Goal: Transaction & Acquisition: Purchase product/service

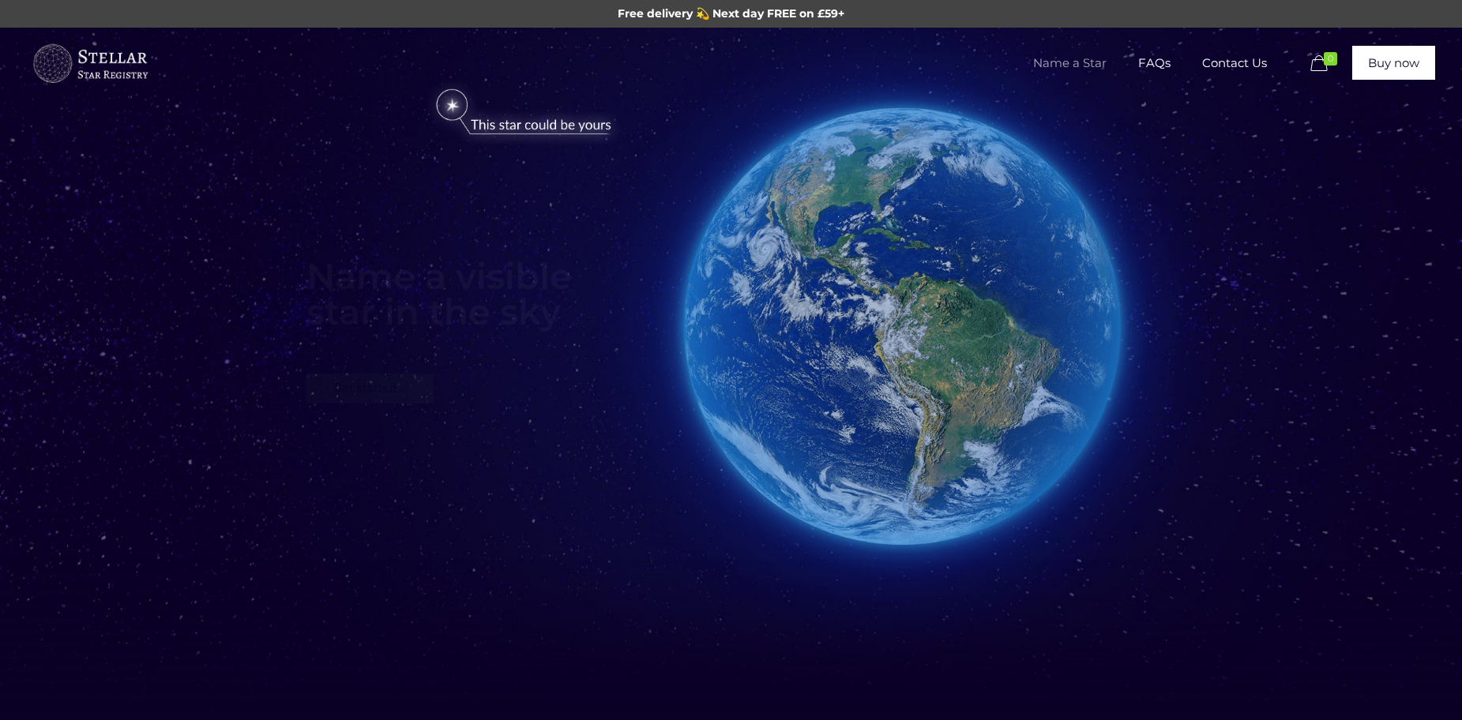
click at [1079, 63] on span "Name a Star" at bounding box center [1069, 62] width 105 height 47
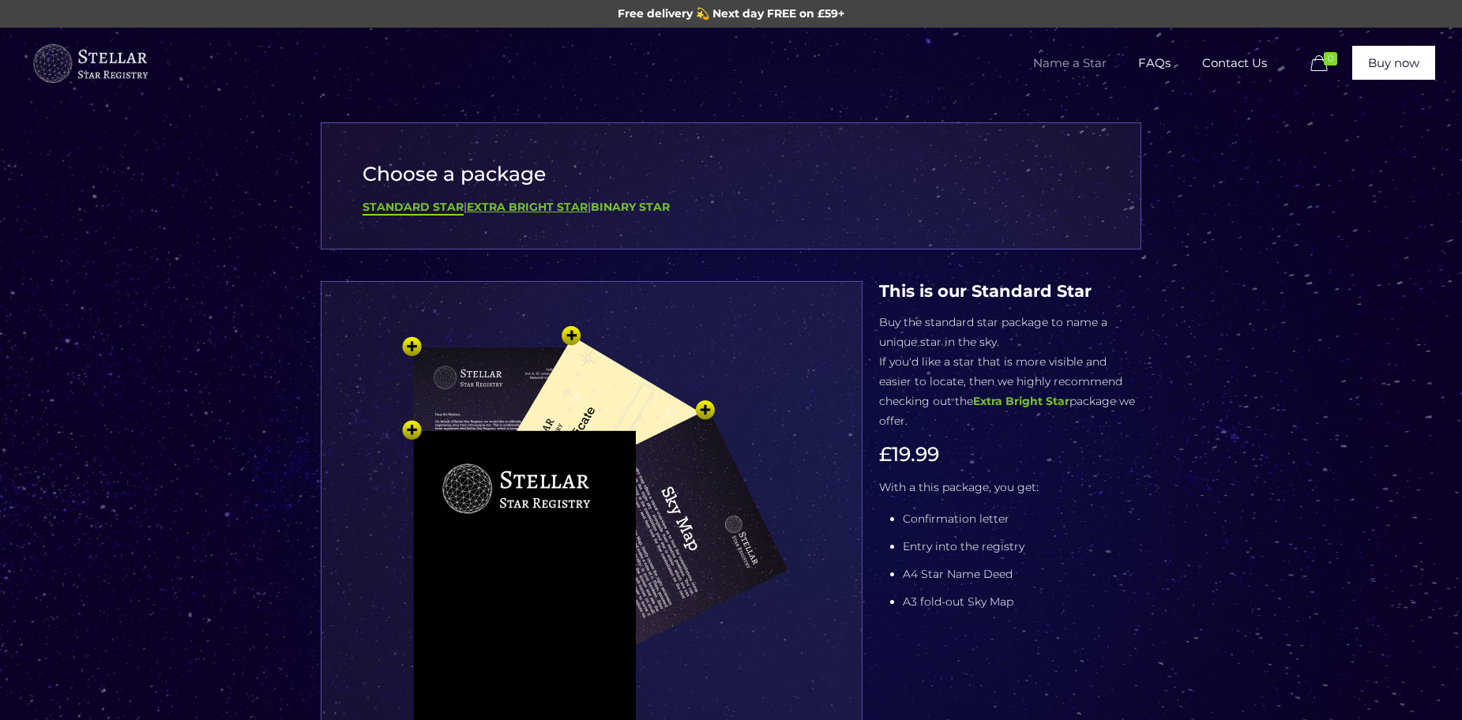
click at [521, 213] on b "Extra Bright Star" at bounding box center [527, 207] width 121 height 14
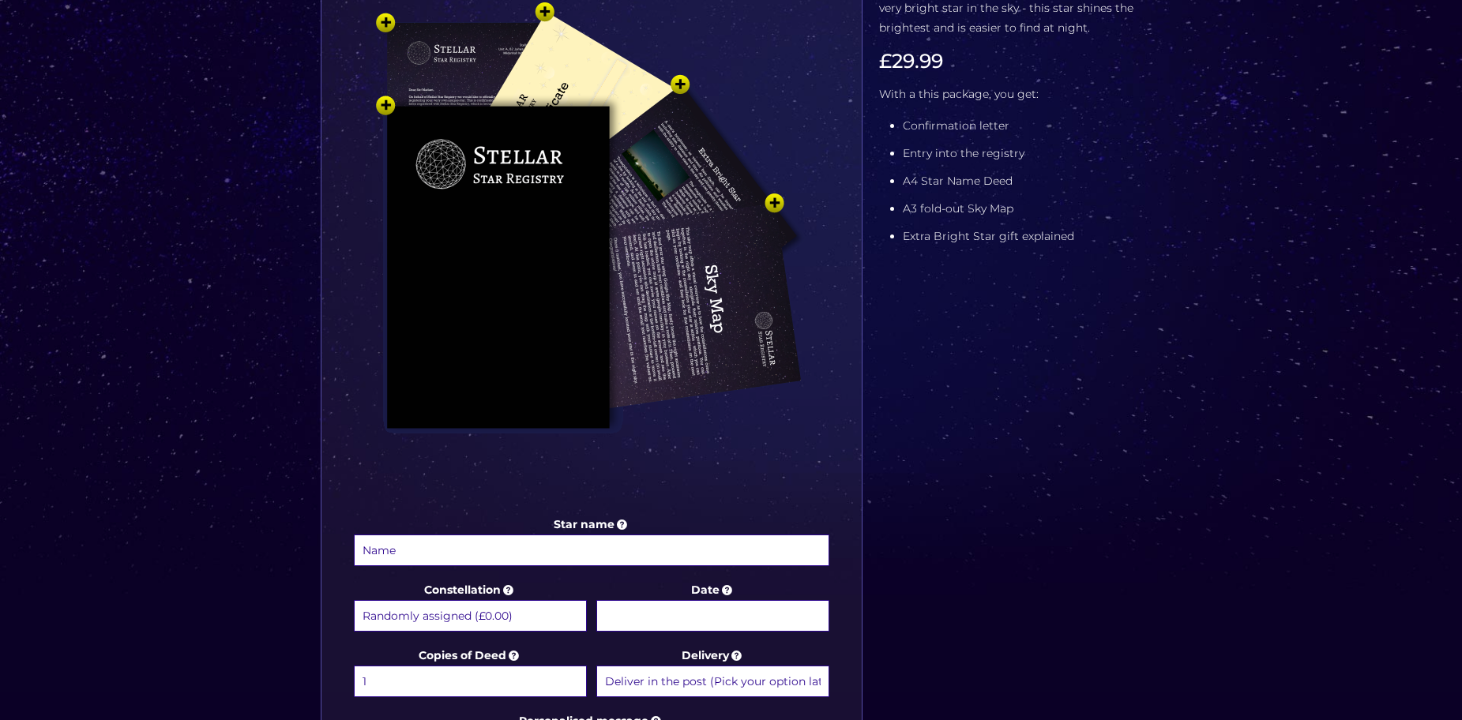
scroll to position [79, 0]
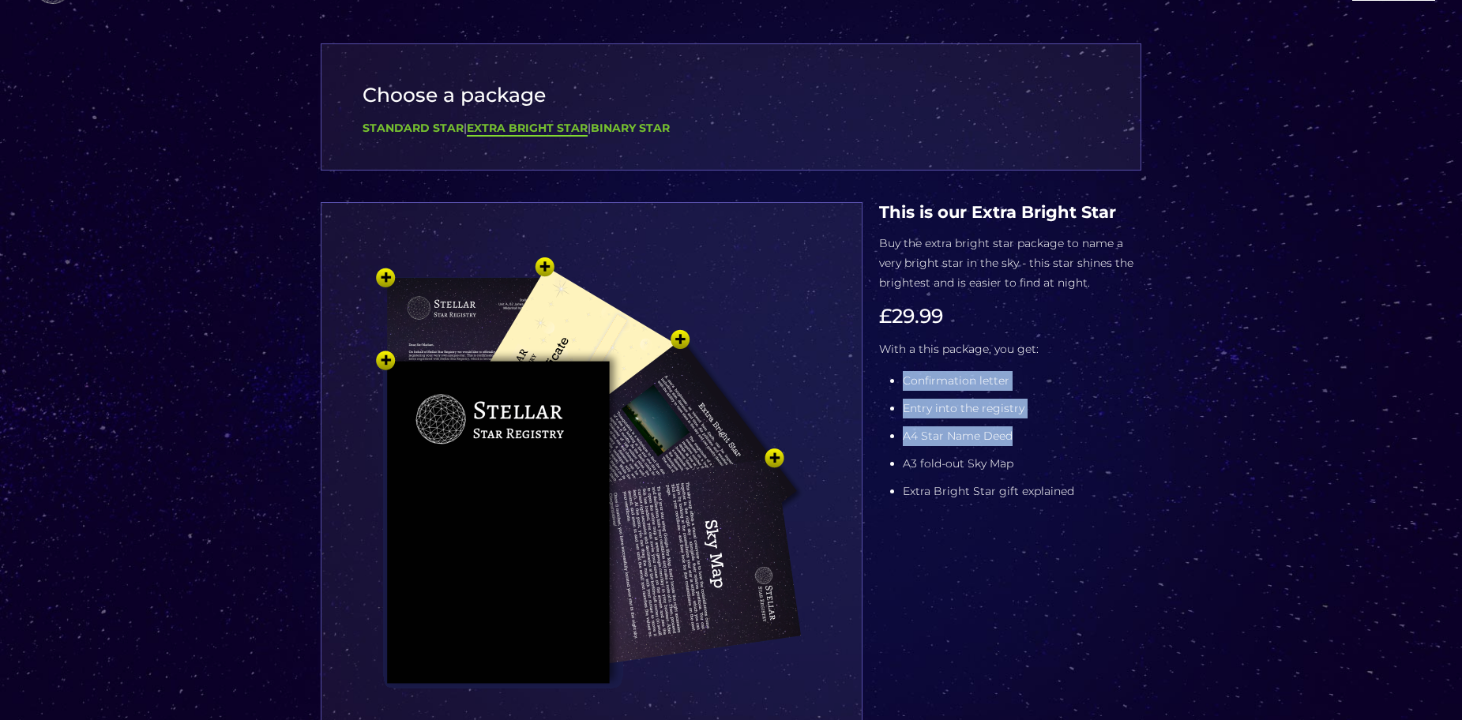
drag, startPoint x: 887, startPoint y: 384, endPoint x: 1050, endPoint y: 445, distance: 174.7
click at [1050, 445] on div "This is our Standard Star Buy the standard star package to name a unique star i…" at bounding box center [1010, 355] width 262 height 307
click at [1050, 445] on li "A4 Star Name Deed" at bounding box center [1022, 436] width 239 height 20
drag, startPoint x: 1050, startPoint y: 445, endPoint x: 910, endPoint y: 436, distance: 140.9
click at [910, 436] on li "A4 Star Name Deed" at bounding box center [1022, 436] width 239 height 20
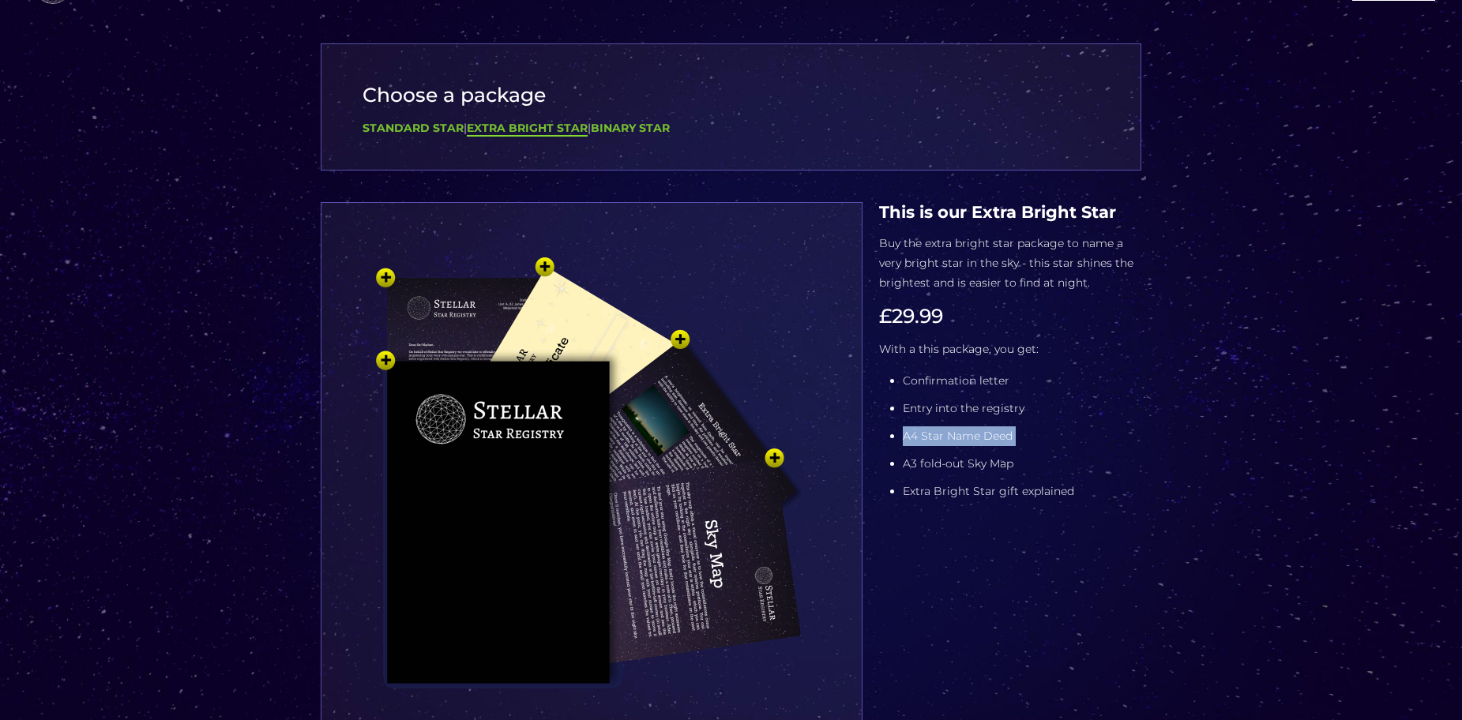
click at [910, 436] on li "A4 Star Name Deed" at bounding box center [1022, 436] width 239 height 20
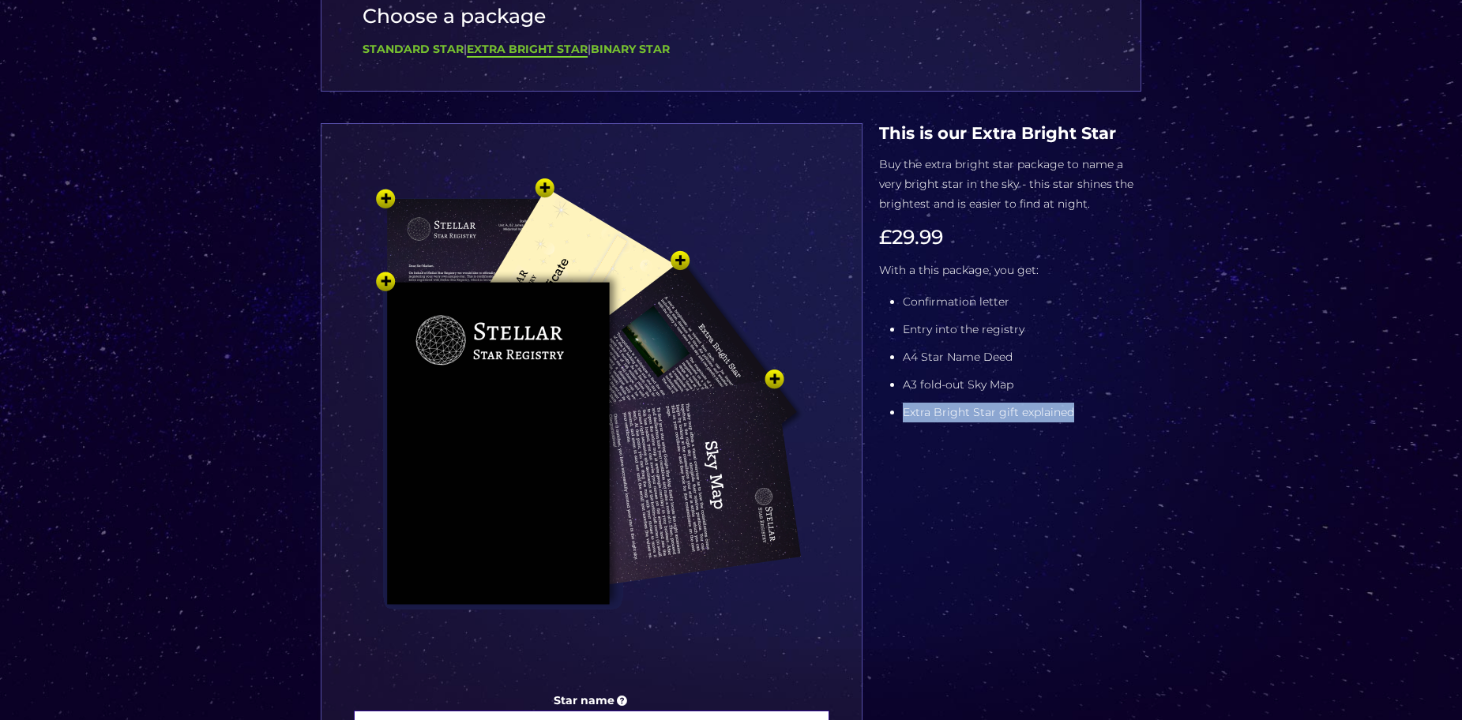
drag, startPoint x: 1020, startPoint y: 410, endPoint x: 1072, endPoint y: 410, distance: 51.3
click at [1072, 410] on div "This is our Standard Star Buy the standard star package to name a unique star i…" at bounding box center [1010, 276] width 262 height 307
click at [1072, 410] on li "Extra Bright Star gift explained" at bounding box center [1022, 413] width 239 height 20
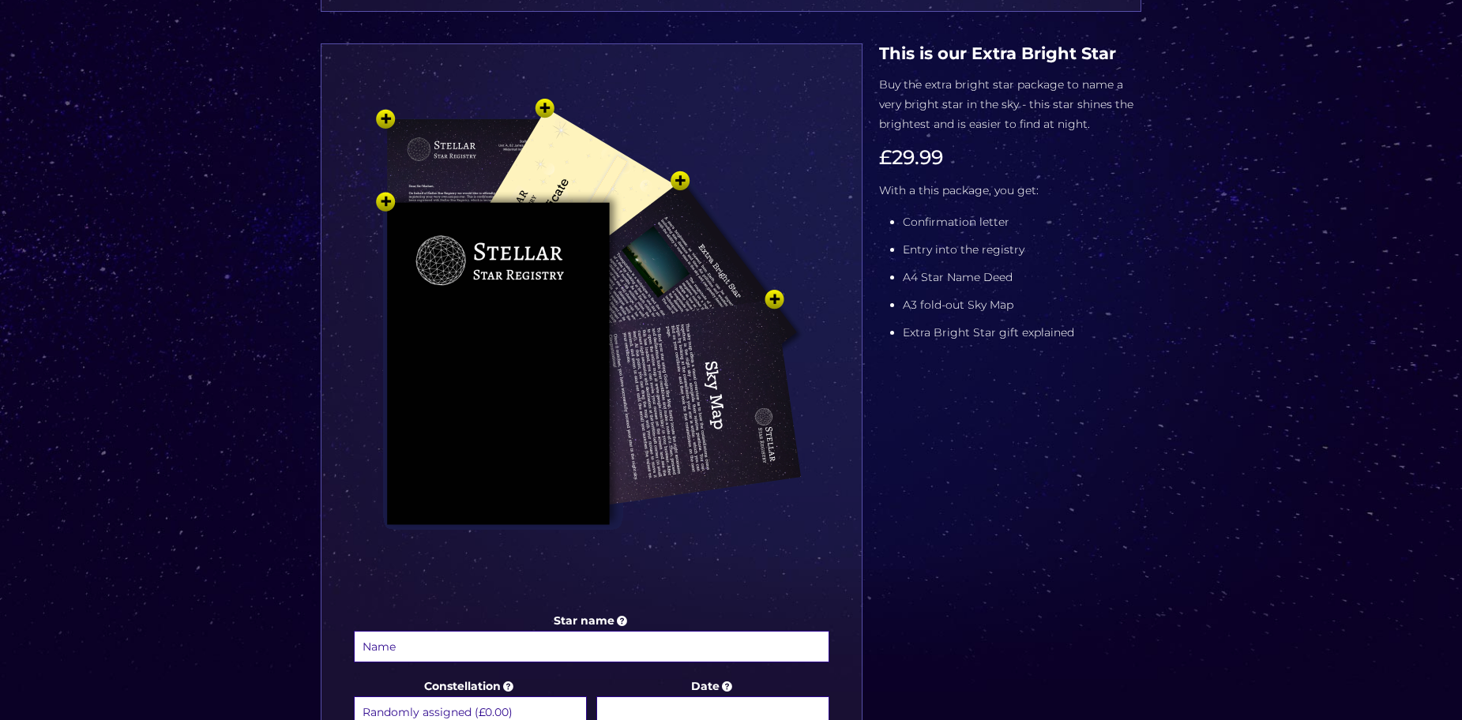
scroll to position [237, 0]
click at [674, 177] on img at bounding box center [592, 345] width 474 height 521
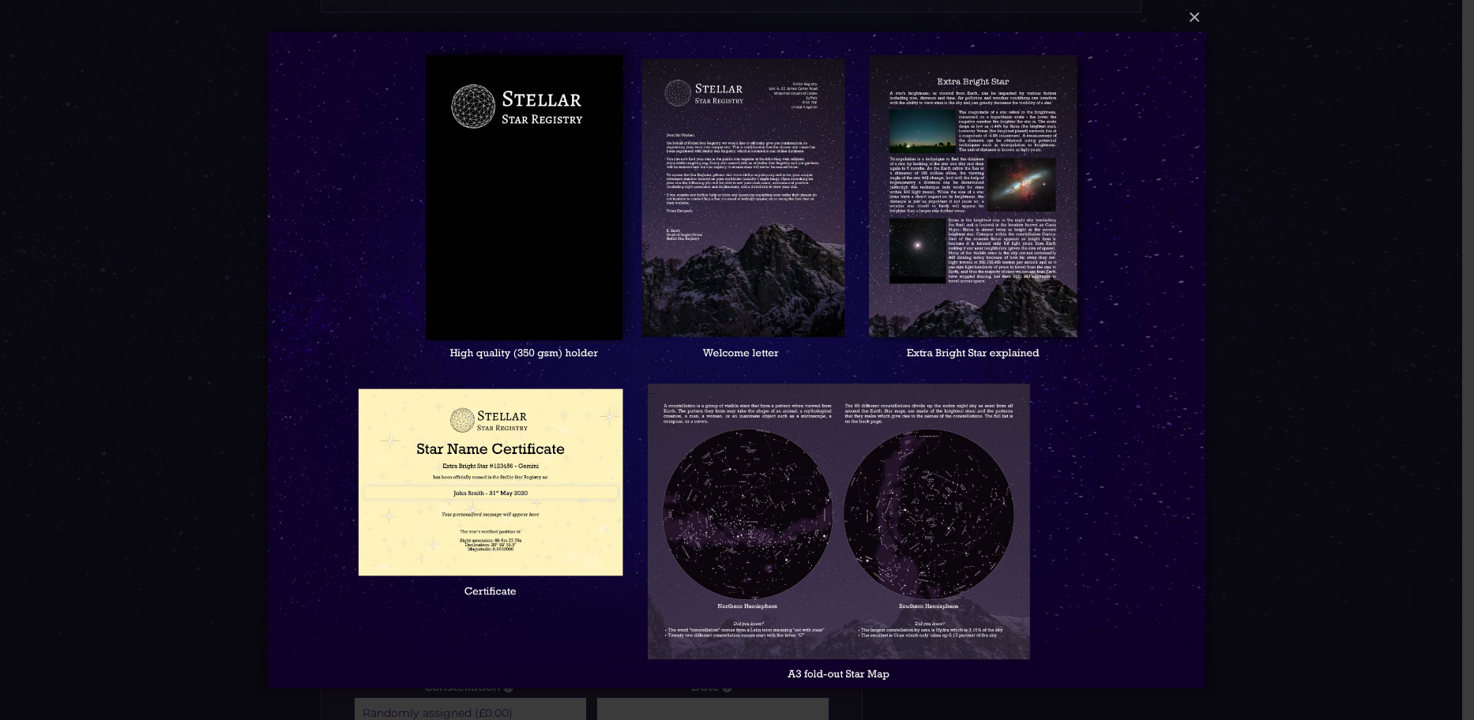
click at [572, 228] on img at bounding box center [737, 360] width 939 height 720
click at [669, 168] on img at bounding box center [737, 360] width 939 height 720
click at [762, 244] on img at bounding box center [737, 360] width 939 height 720
click at [494, 314] on img at bounding box center [737, 360] width 939 height 720
click at [471, 464] on img at bounding box center [737, 360] width 939 height 720
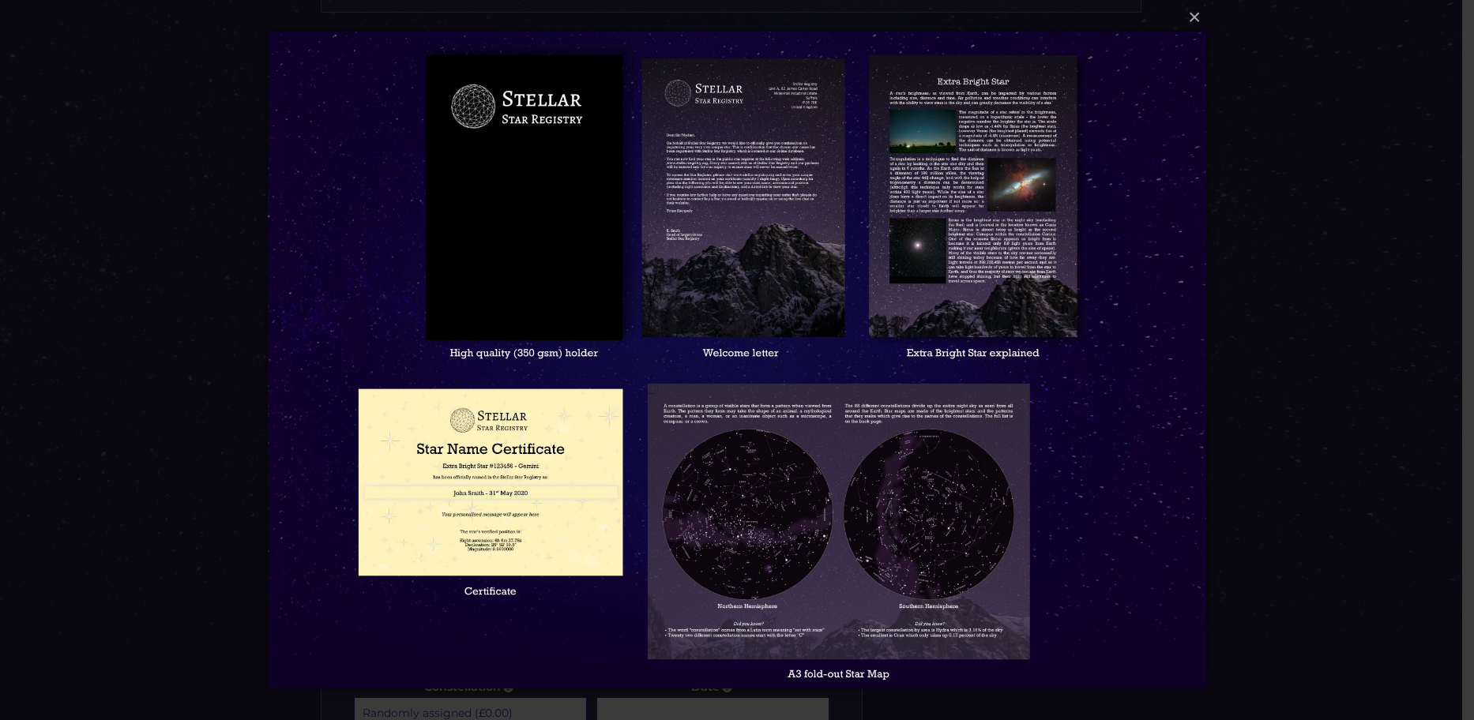
click at [313, 135] on img at bounding box center [737, 360] width 939 height 720
click at [1257, 261] on div "× Loading..." at bounding box center [737, 360] width 1474 height 720
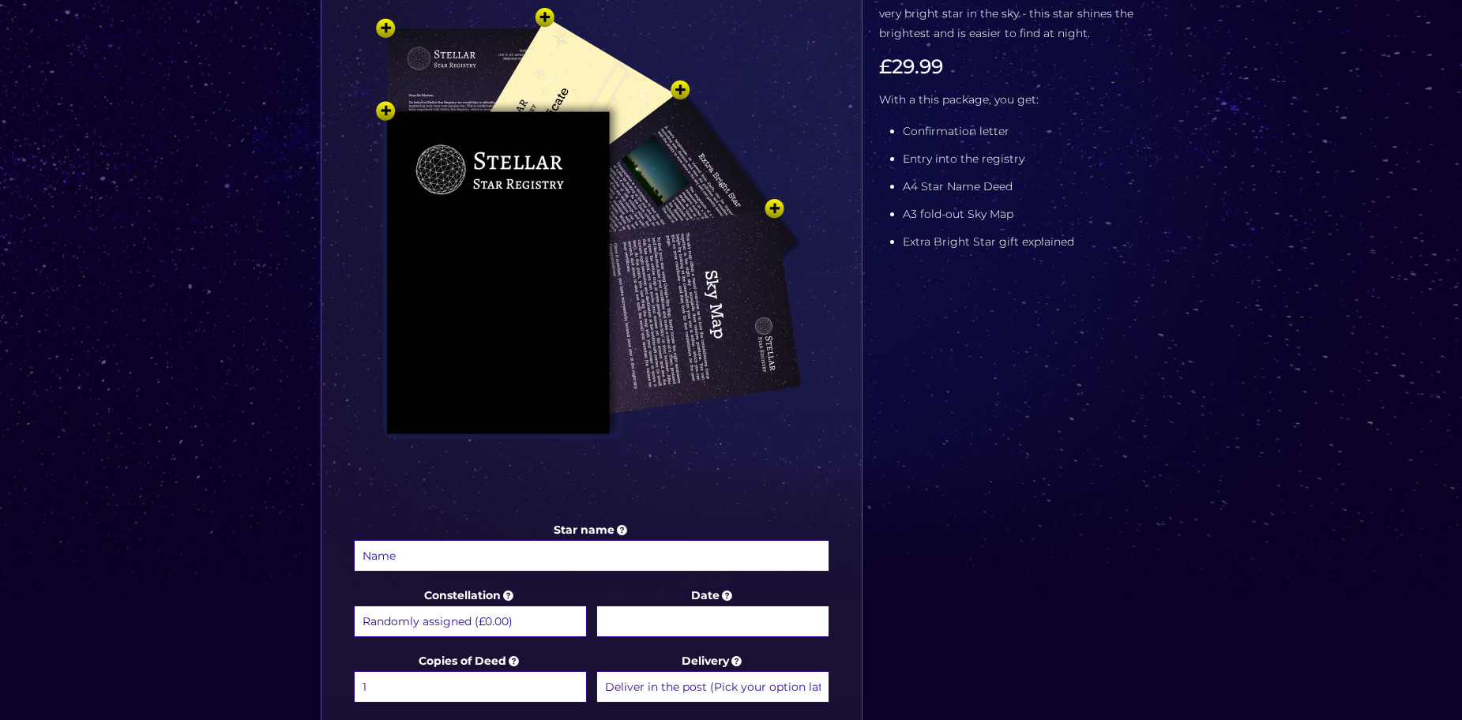
scroll to position [316, 0]
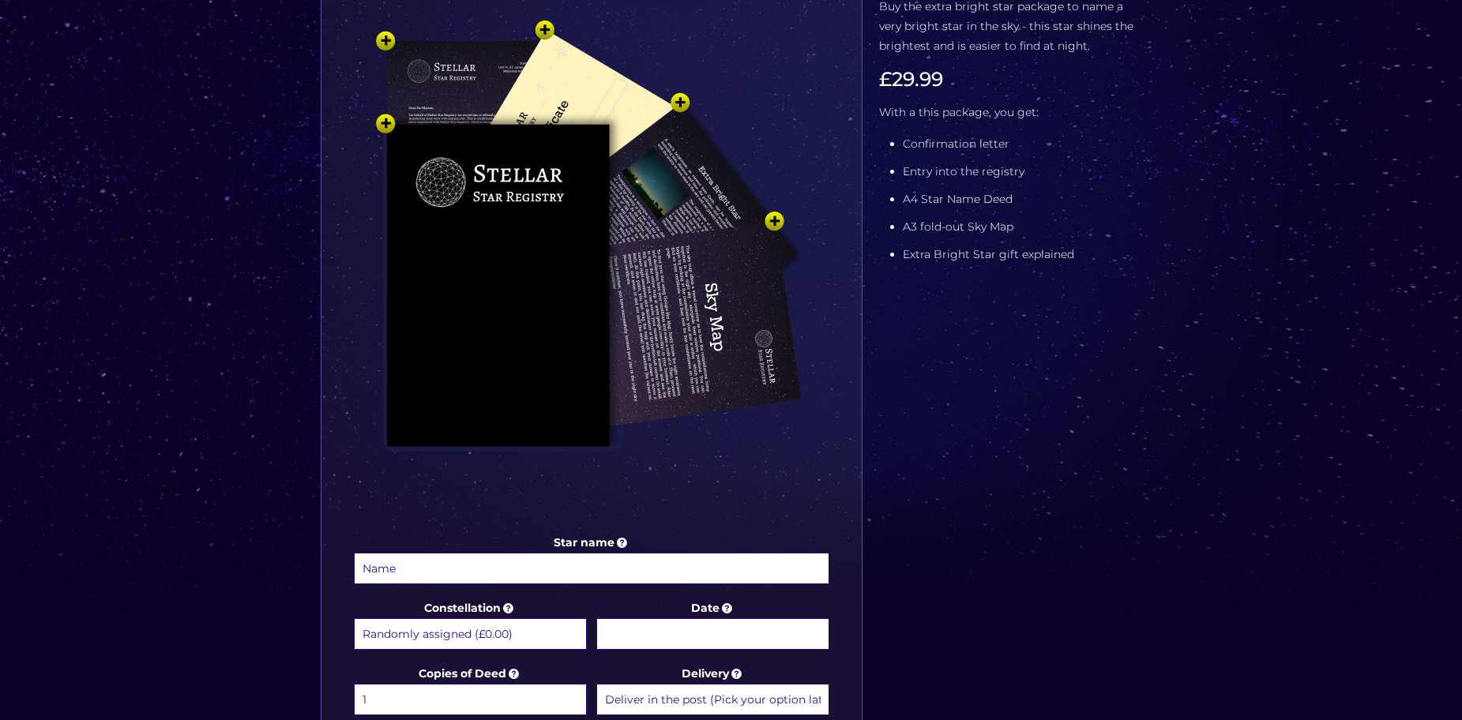
click at [712, 190] on img at bounding box center [592, 266] width 474 height 521
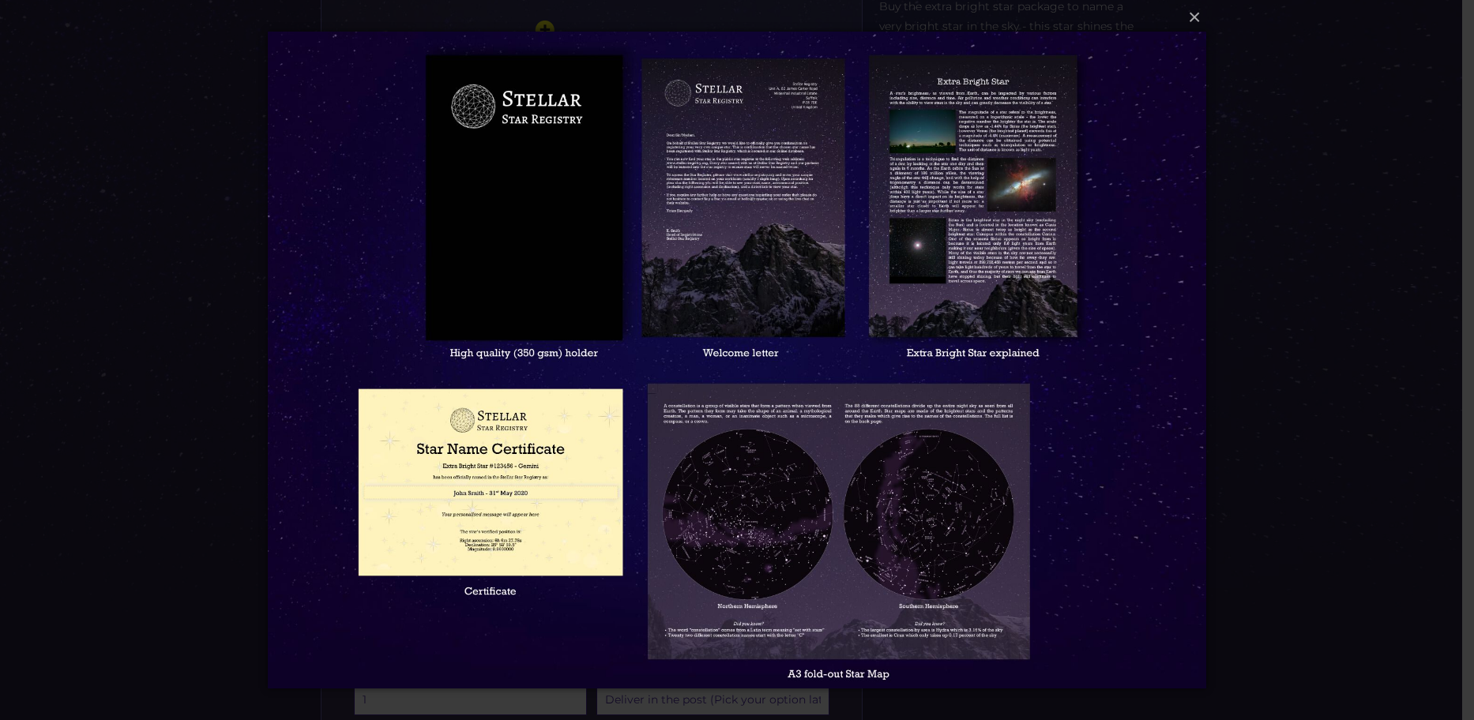
click at [858, 239] on img at bounding box center [737, 360] width 939 height 720
click at [234, 337] on div "× Loading..." at bounding box center [737, 360] width 1474 height 720
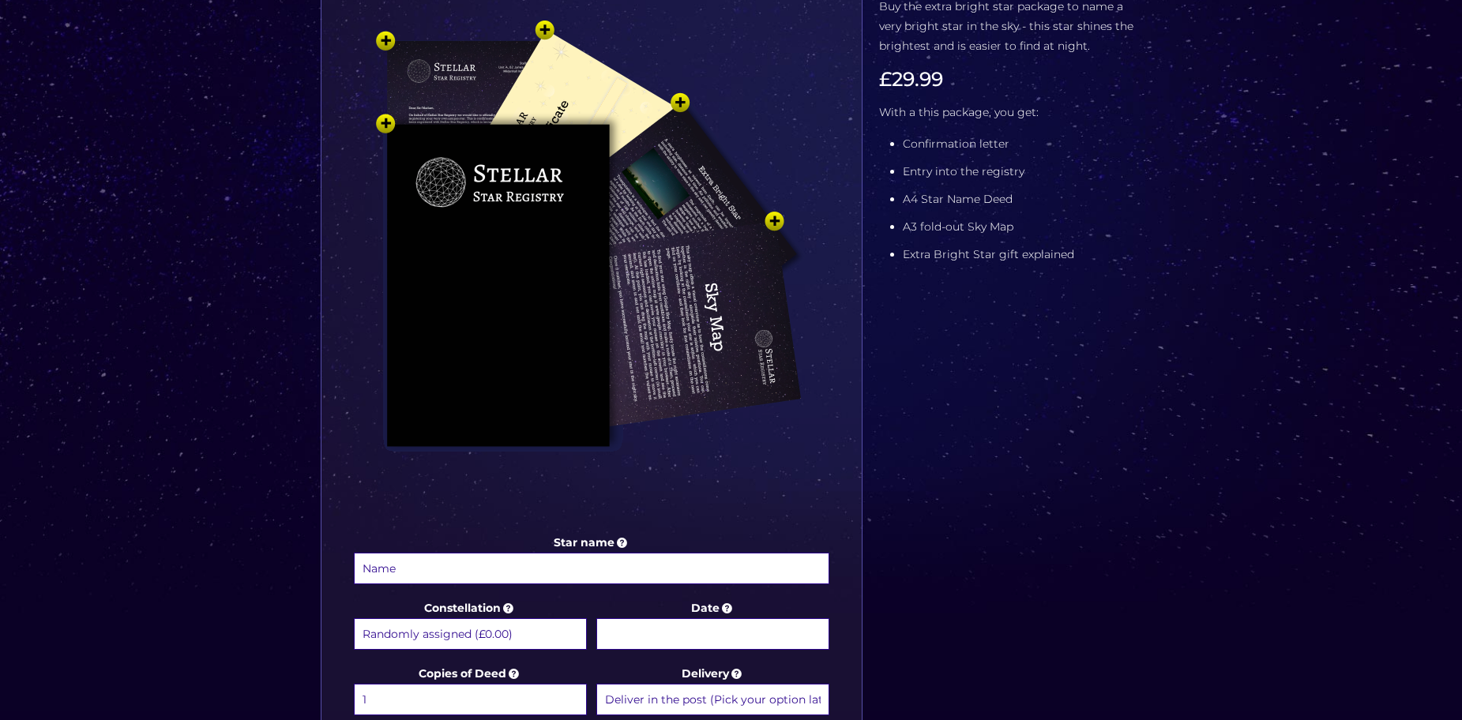
click at [700, 167] on img at bounding box center [592, 266] width 474 height 521
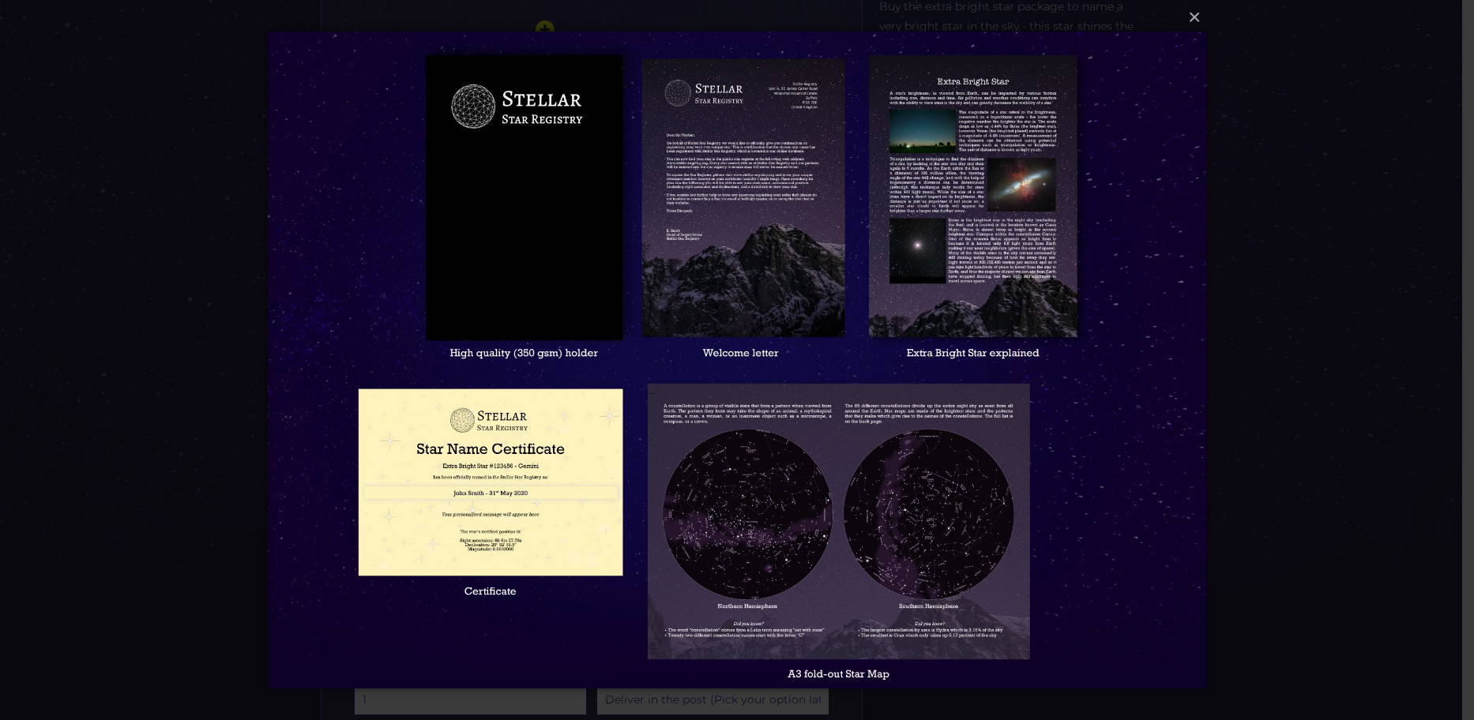
click at [719, 216] on img at bounding box center [737, 360] width 939 height 720
click at [1362, 221] on div "× Loading..." at bounding box center [737, 360] width 1474 height 720
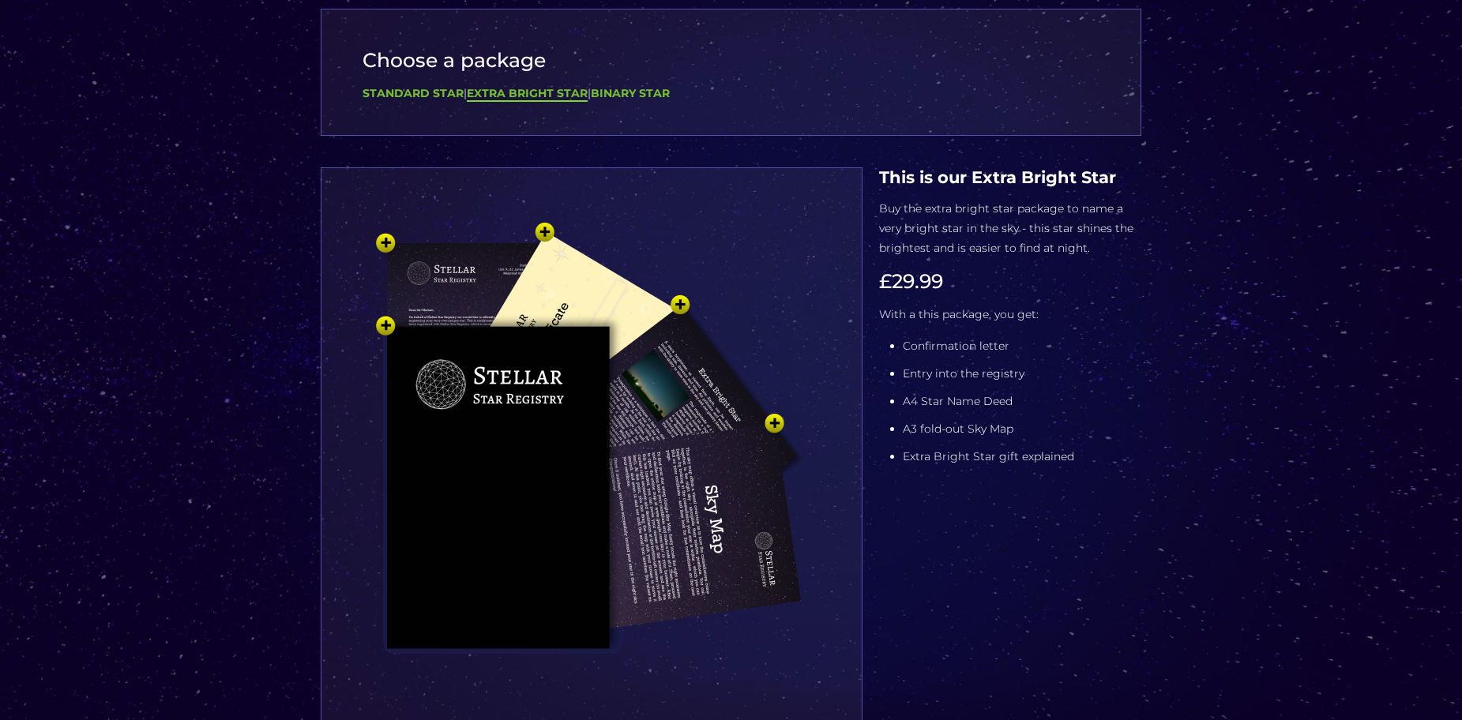
scroll to position [79, 0]
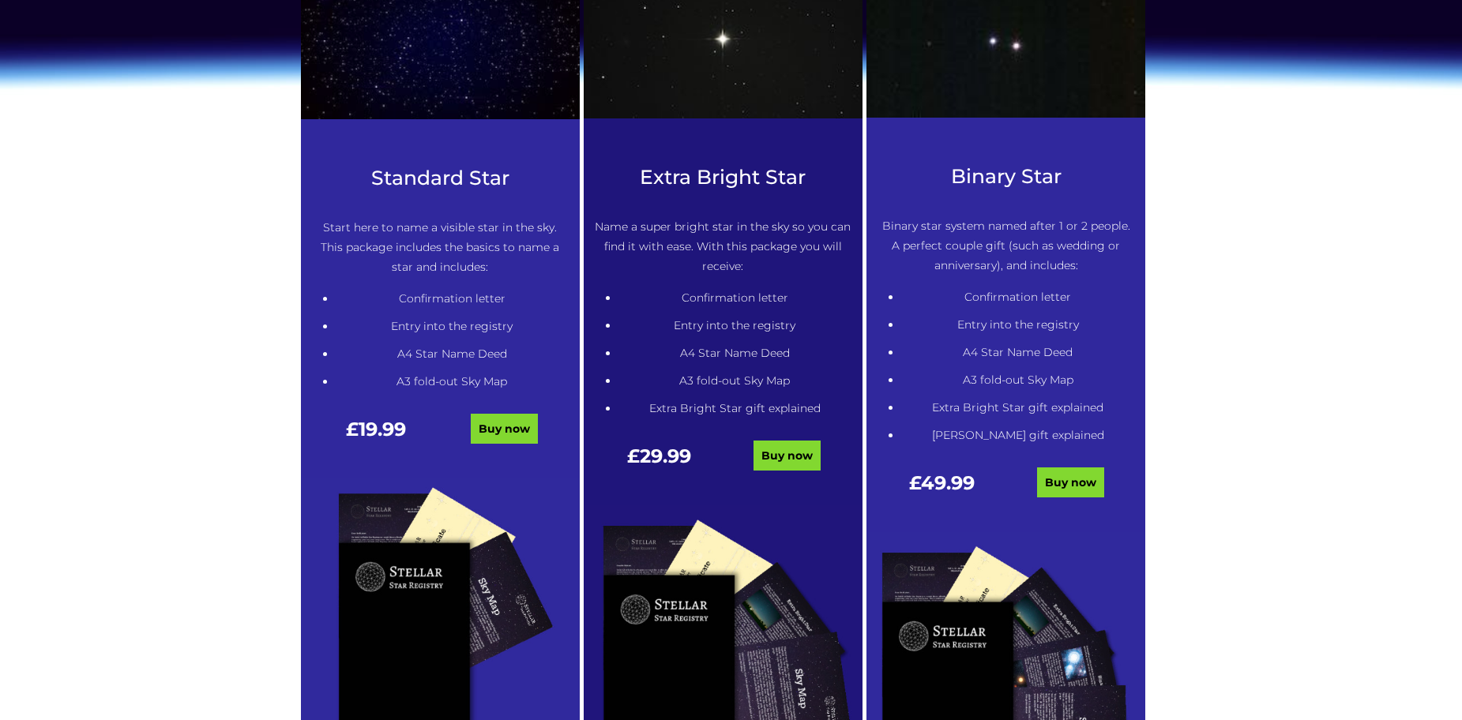
scroll to position [948, 0]
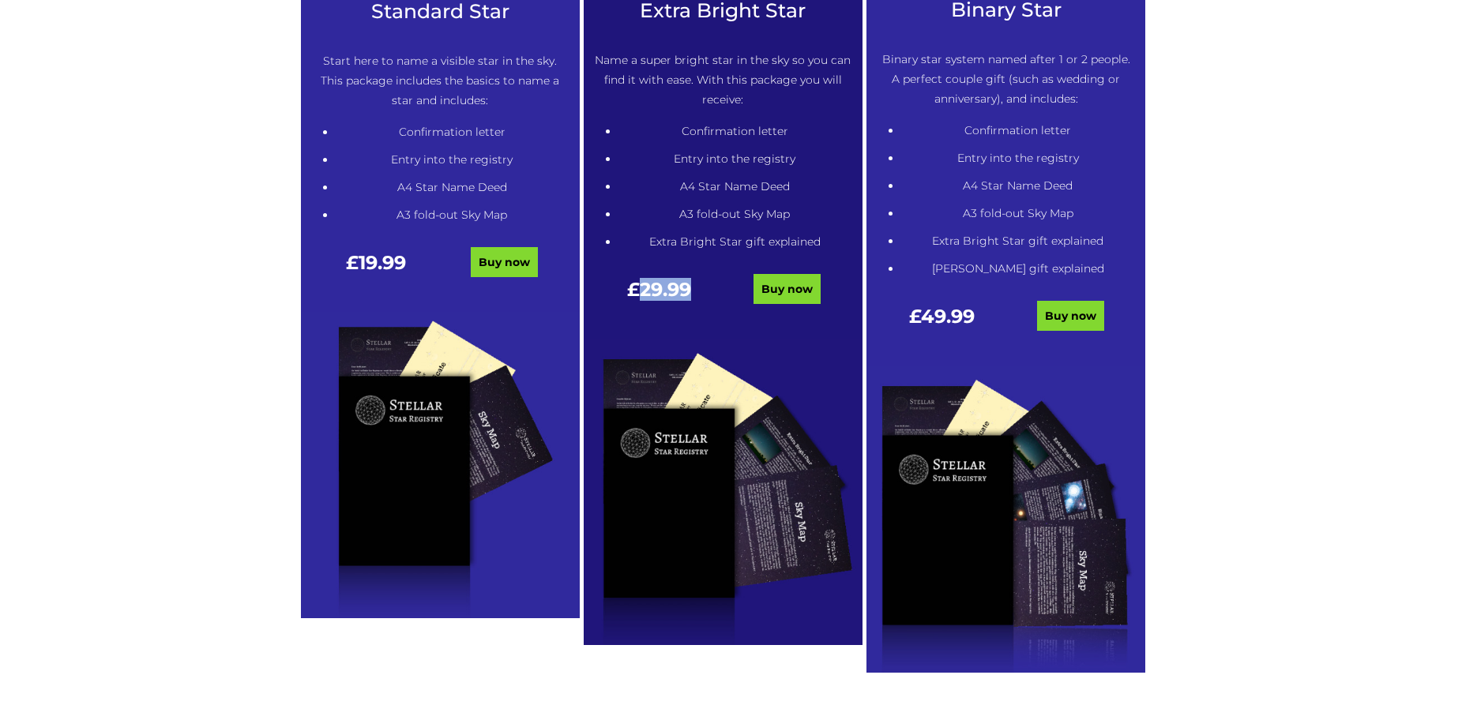
drag, startPoint x: 700, startPoint y: 287, endPoint x: 637, endPoint y: 282, distance: 62.6
click at [637, 282] on div "£ 29.99" at bounding box center [659, 298] width 129 height 36
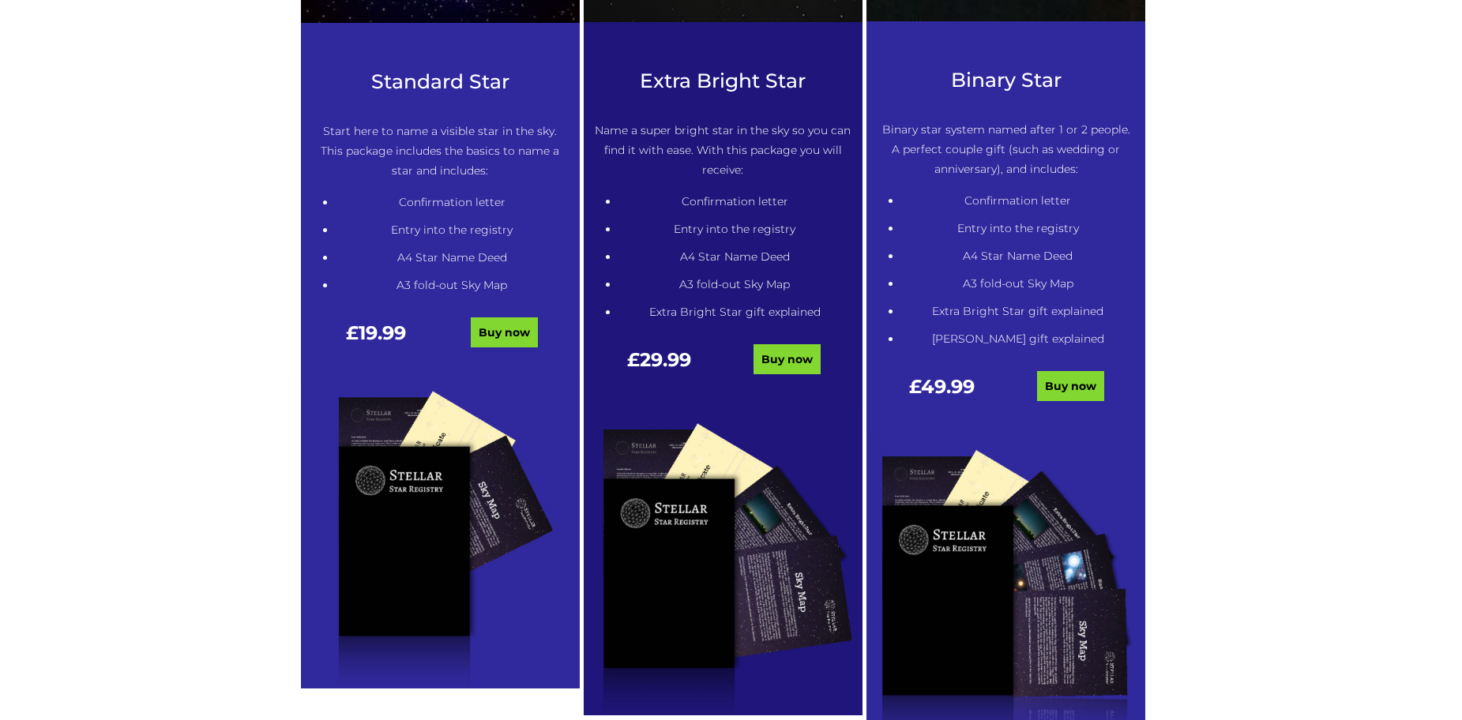
scroll to position [790, 0]
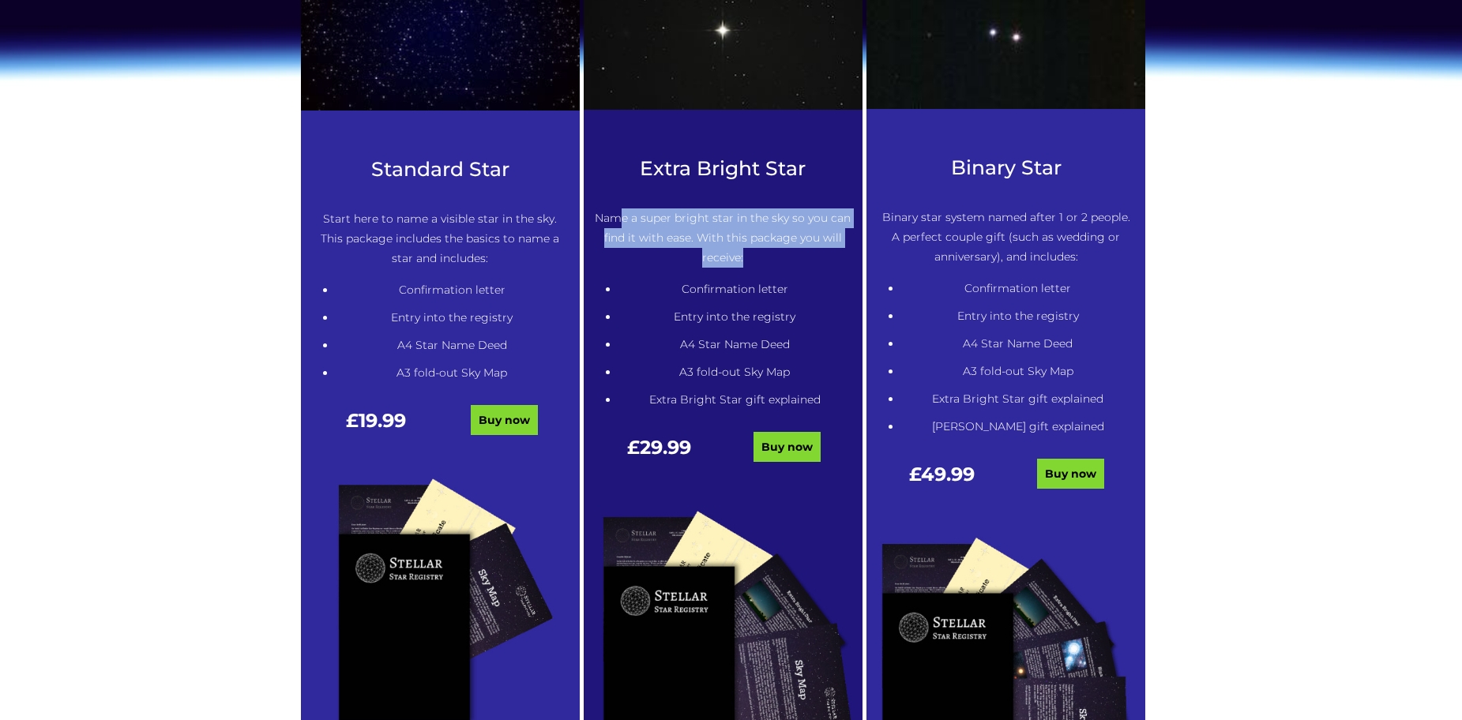
drag, startPoint x: 618, startPoint y: 225, endPoint x: 806, endPoint y: 248, distance: 188.6
click at [806, 248] on p "Name a super bright star in the sky so you can find it with ease. With this pac…" at bounding box center [723, 238] width 257 height 59
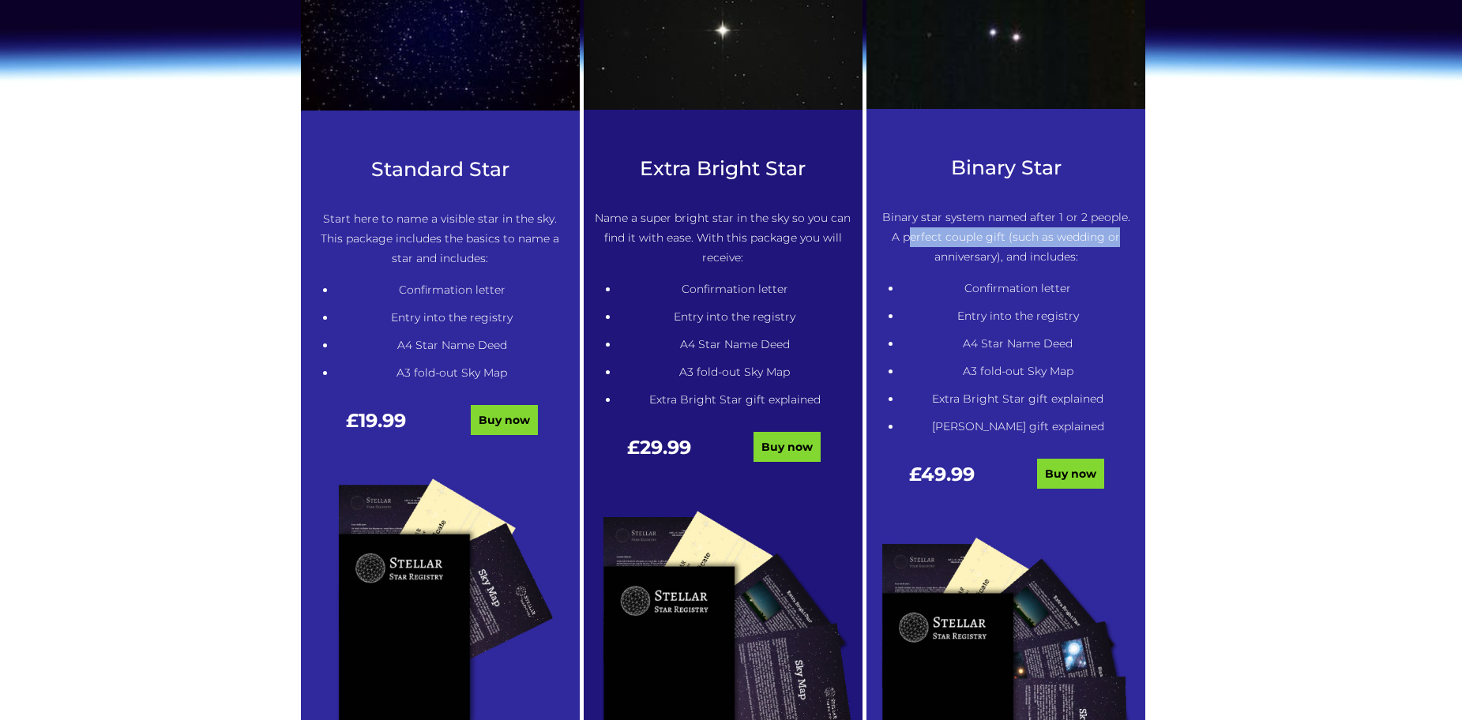
drag, startPoint x: 908, startPoint y: 241, endPoint x: 1117, endPoint y: 246, distance: 208.6
click at [1117, 246] on p "Binary star system named after 1 or 2 people. A perfect couple gift (such as we…" at bounding box center [1005, 237] width 257 height 59
drag, startPoint x: 1108, startPoint y: 252, endPoint x: 1077, endPoint y: 296, distance: 53.9
click at [1077, 296] on div "Binary Star Binary star system named after 1 or 2 people. A perfect couple gift…" at bounding box center [1005, 339] width 279 height 367
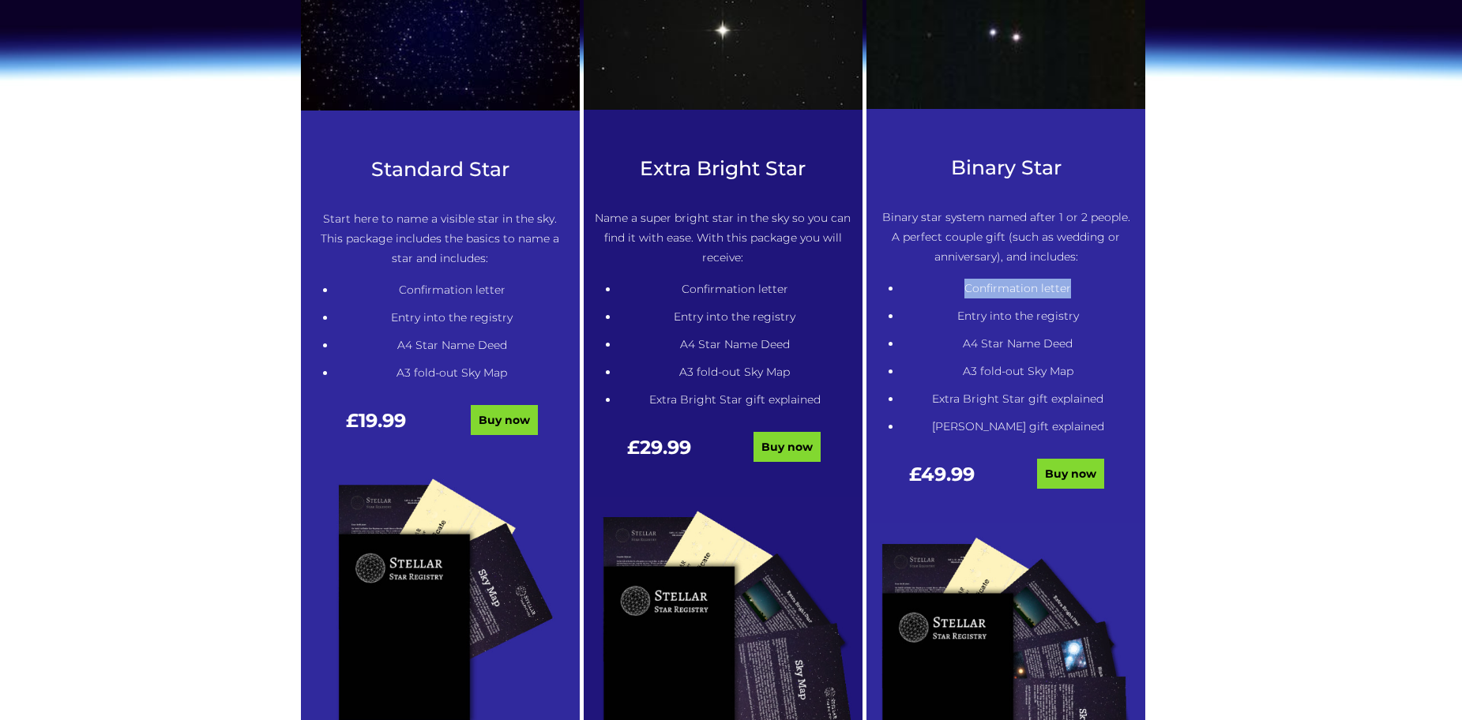
click at [1077, 296] on li "Confirmation letter" at bounding box center [1017, 289] width 233 height 20
drag, startPoint x: 964, startPoint y: 320, endPoint x: 1061, endPoint y: 320, distance: 97.9
click at [1061, 320] on li "Entry into the registry" at bounding box center [1017, 316] width 233 height 20
drag, startPoint x: 1098, startPoint y: 342, endPoint x: 1001, endPoint y: 342, distance: 97.1
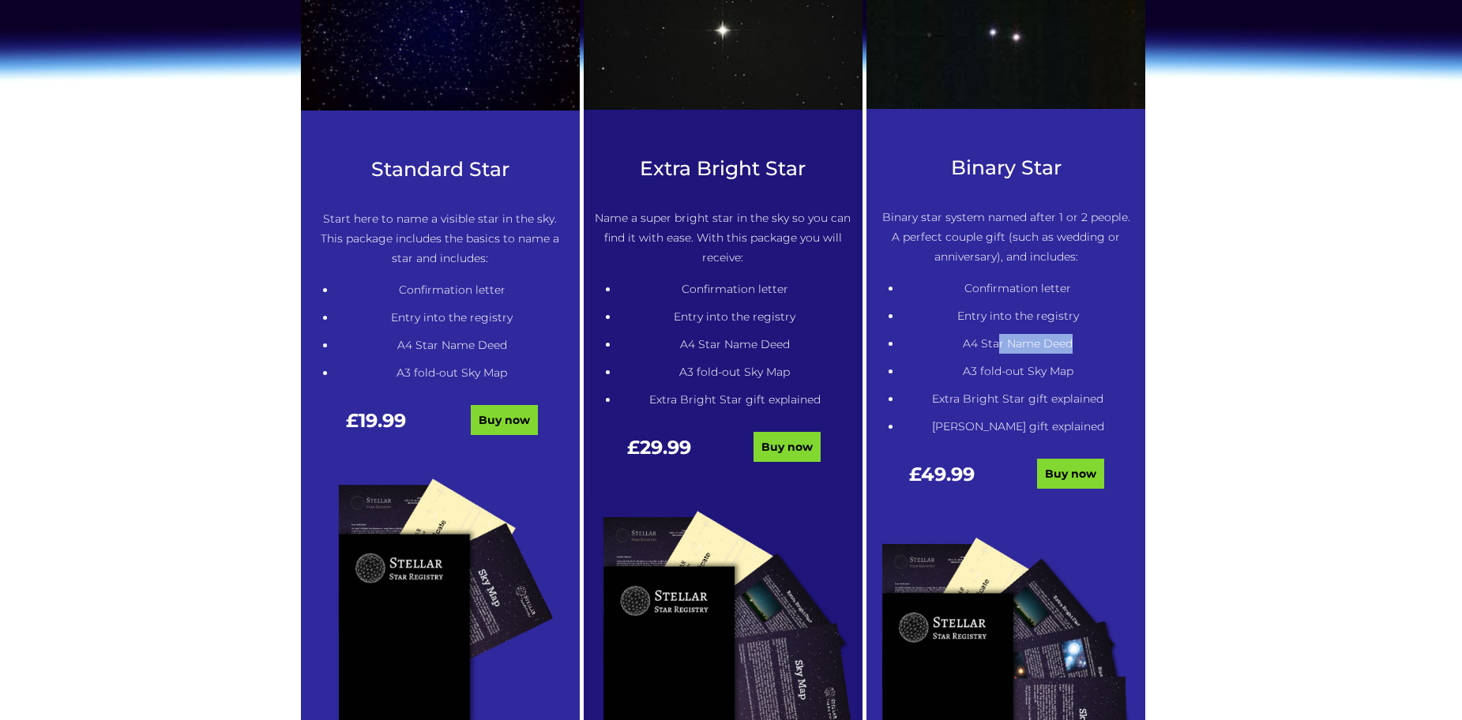
click at [1001, 342] on li "A4 Star Name Deed" at bounding box center [1017, 344] width 233 height 20
